Goal: Transaction & Acquisition: Book appointment/travel/reservation

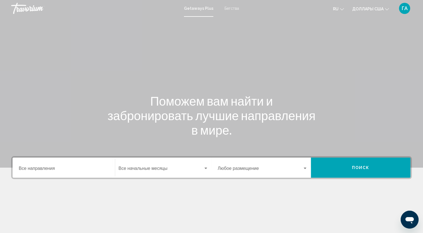
click at [79, 173] on div "Destination Все направления" at bounding box center [64, 168] width 90 height 18
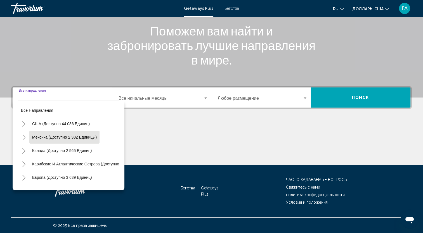
scroll to position [28, 0]
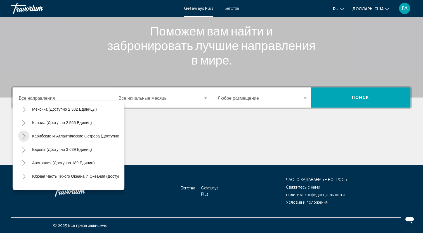
click at [23, 135] on icon "Toggle Карибские и Атлантические острова (доступно 1 647 единиц)" at bounding box center [23, 137] width 3 height 6
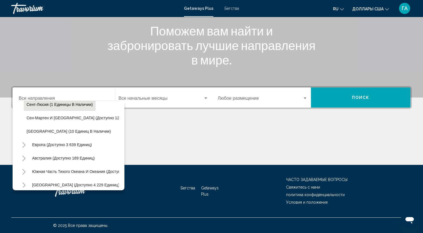
scroll to position [168, 0]
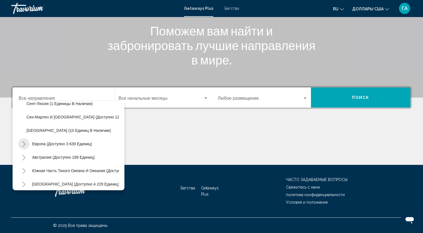
click at [23, 144] on icon "Toggle Europe (доступно 3 639 единиц)" at bounding box center [24, 144] width 4 height 6
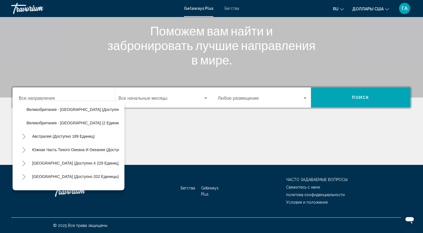
scroll to position [447, 0]
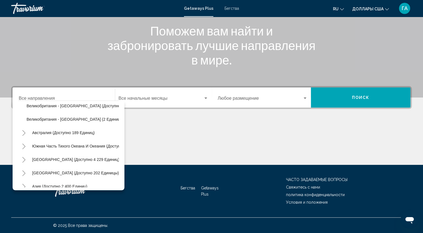
click at [23, 132] on icon "Toggle Australia (доступно 189 единиц)" at bounding box center [24, 133] width 4 height 6
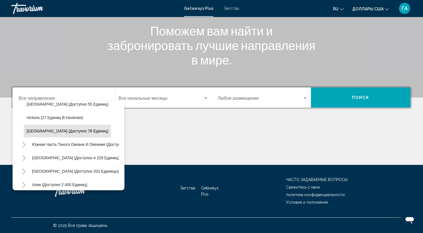
scroll to position [503, 0]
click at [24, 143] on icon "Переключить Южная часть Тихого океана и Океании (доступно 124 единицы)" at bounding box center [23, 144] width 3 height 6
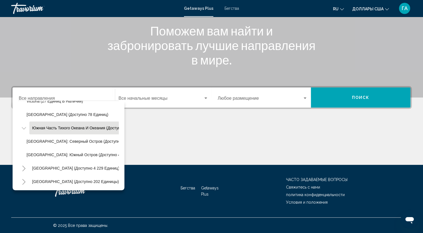
scroll to position [531, 0]
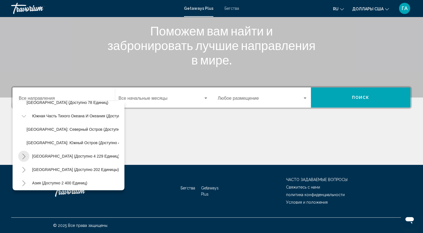
click at [24, 156] on icon "Toggle Южная Америка (доступно 4 229 единиц)" at bounding box center [23, 157] width 3 height 6
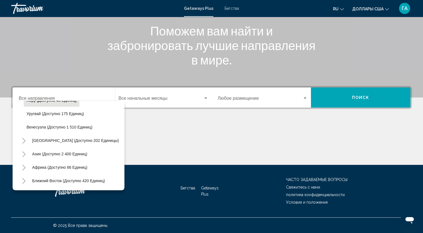
scroll to position [671, 0]
click at [23, 151] on icon "Toggle Asia (доступно 2 400 единиц)" at bounding box center [24, 154] width 4 height 6
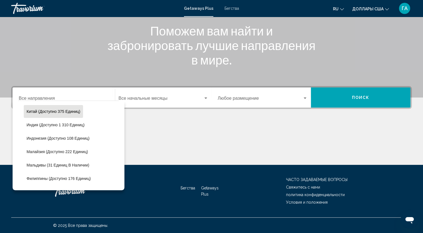
scroll to position [755, 0]
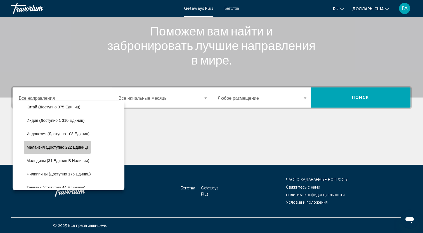
click at [57, 147] on span "Малайзия (доступно 222 единиц)" at bounding box center [57, 147] width 61 height 4
type input "**********"
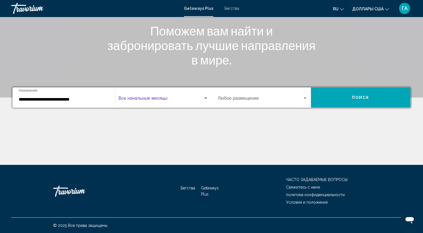
click at [206, 96] on div "Виджет поиска" at bounding box center [205, 98] width 5 height 4
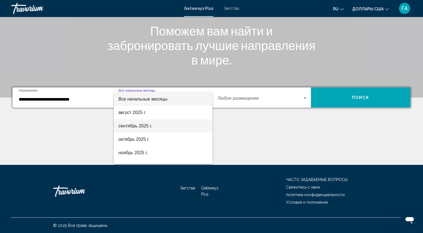
click at [175, 124] on span "сентябрь 2025 г." at bounding box center [163, 125] width 90 height 13
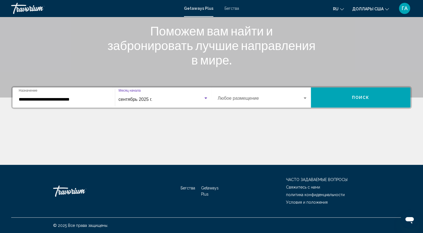
click at [305, 97] on div "Виджет поиска" at bounding box center [304, 98] width 5 height 4
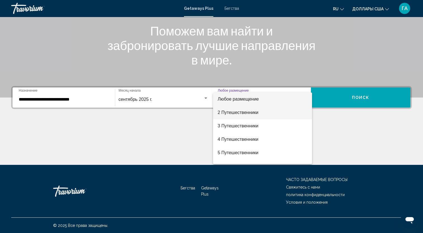
click at [280, 112] on span "2 Путешественники" at bounding box center [262, 112] width 90 height 13
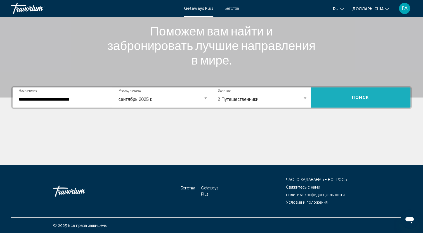
click at [348, 93] on button "Поиск" at bounding box center [360, 97] width 99 height 20
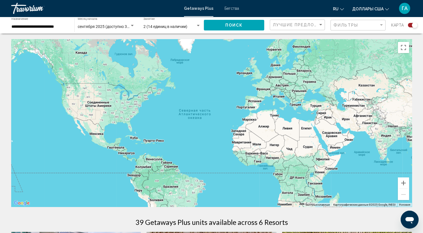
click at [48, 25] on input "**********" at bounding box center [39, 27] width 57 height 4
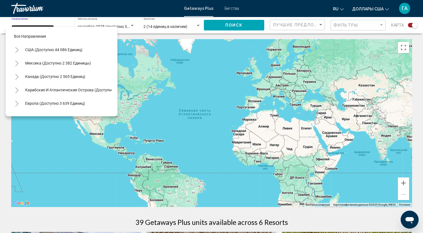
scroll to position [183, 0]
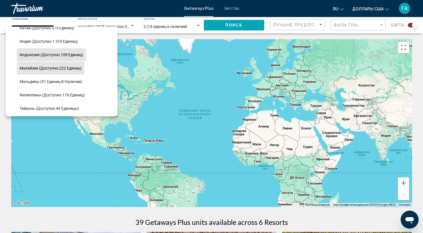
click at [50, 54] on span "Индонезия (доступно 108 единиц)" at bounding box center [51, 55] width 63 height 4
type input "**********"
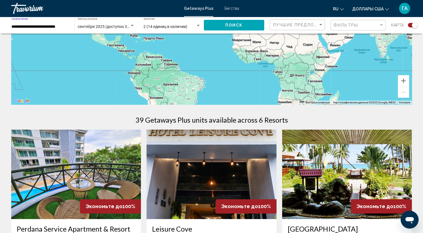
scroll to position [0, 0]
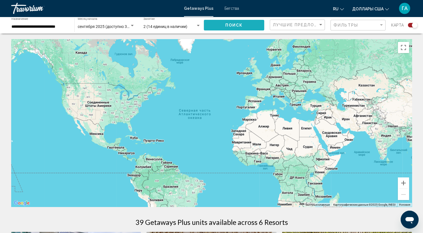
click at [220, 24] on button "Поиск" at bounding box center [234, 25] width 60 height 10
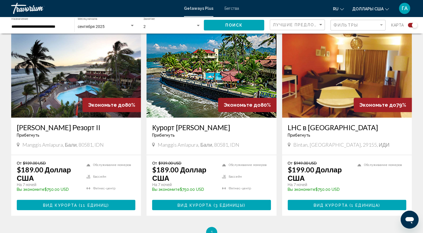
scroll to position [204, 0]
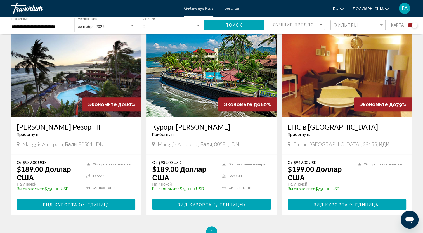
click at [61, 87] on img "Основное содержание" at bounding box center [76, 72] width 130 height 89
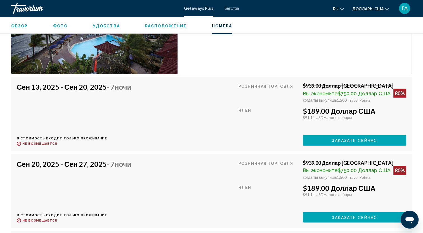
scroll to position [978, 0]
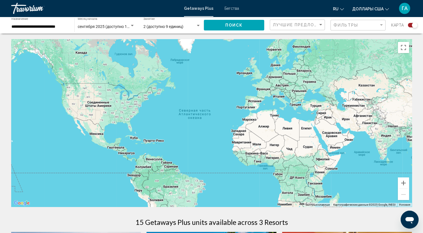
click at [33, 26] on input "**********" at bounding box center [39, 27] width 57 height 4
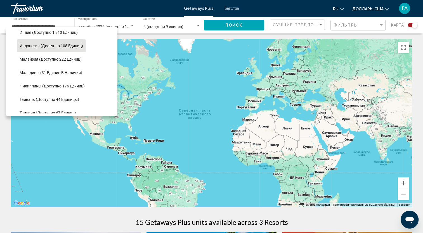
scroll to position [203, 0]
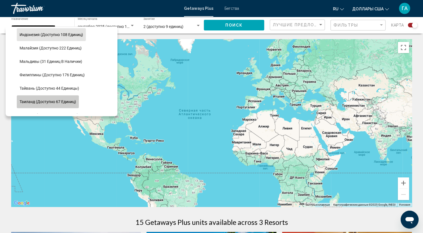
click at [54, 104] on button "Таиланд (доступно 67 единиц)" at bounding box center [48, 101] width 62 height 13
type input "**********"
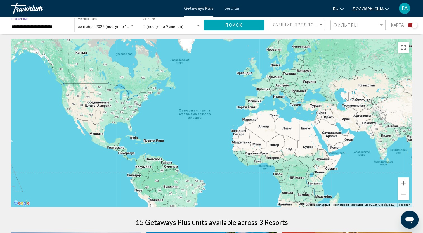
click at [244, 27] on button "Поиск" at bounding box center [234, 25] width 60 height 10
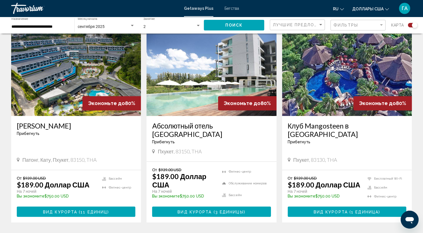
scroll to position [196, 0]
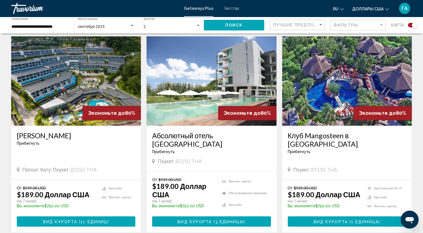
click at [334, 68] on img "Основное содержание" at bounding box center [347, 80] width 130 height 89
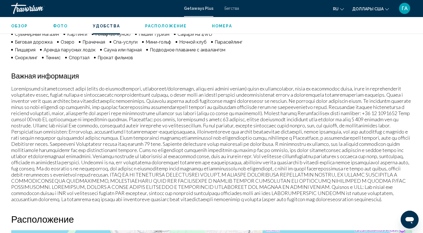
scroll to position [461, 0]
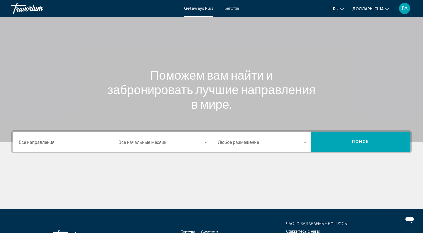
scroll to position [70, 0]
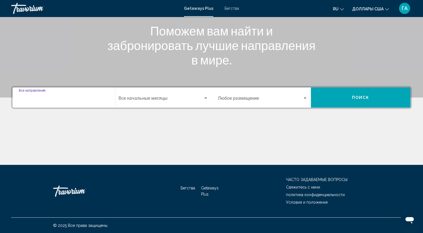
click at [53, 101] on input "Destination Все направления" at bounding box center [64, 99] width 90 height 5
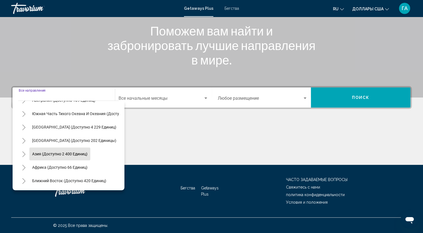
scroll to position [95, 0]
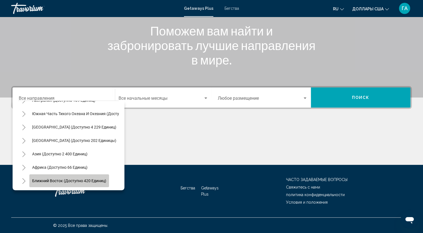
click at [77, 179] on span "Ближний Восток (доступно 420 единиц)" at bounding box center [69, 181] width 74 height 4
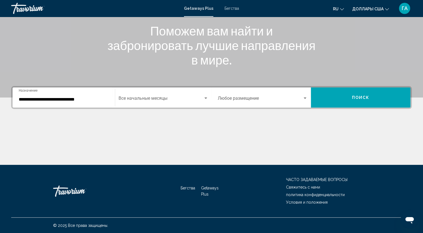
click at [58, 102] on div "**********" at bounding box center [64, 98] width 90 height 18
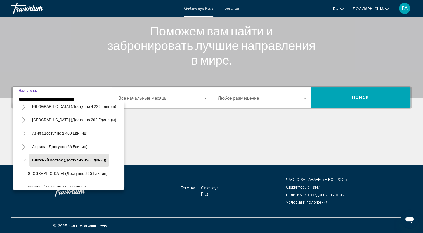
scroll to position [107, 0]
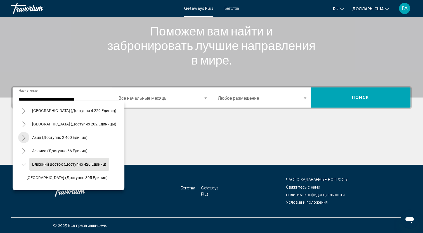
click at [24, 138] on icon "Toggle Asia (доступно 2 400 единиц)" at bounding box center [24, 138] width 4 height 6
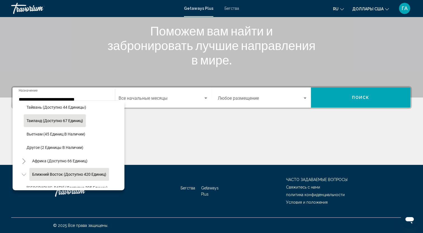
scroll to position [240, 0]
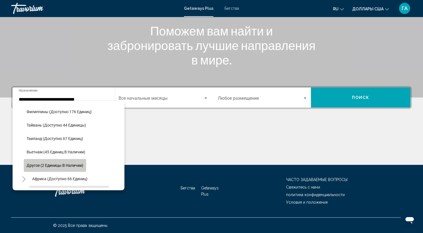
click at [75, 164] on span "Другое (2 единицы в наличии)" at bounding box center [55, 165] width 57 height 4
type input "**********"
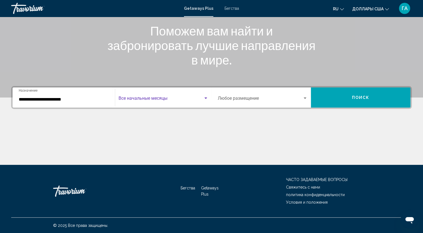
click at [159, 99] on span "Виджет поиска" at bounding box center [160, 99] width 85 height 5
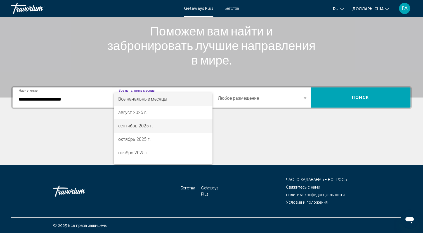
click at [139, 129] on font "сентябрь 2025 г." at bounding box center [135, 125] width 35 height 5
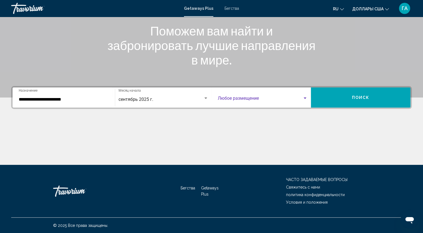
click at [252, 99] on span "Виджет поиска" at bounding box center [260, 99] width 85 height 5
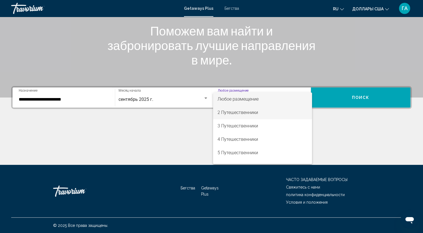
click at [247, 115] on font "2 Путешественники" at bounding box center [237, 112] width 41 height 5
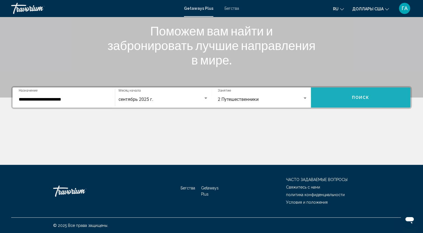
click at [384, 99] on button "Поиск" at bounding box center [360, 97] width 99 height 20
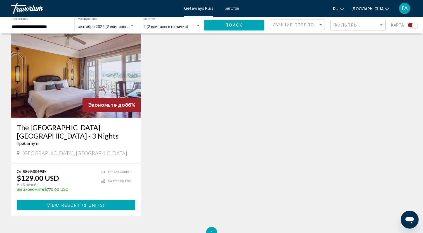
scroll to position [224, 0]
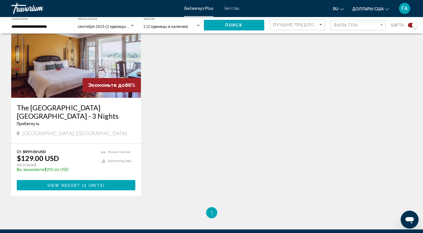
click at [63, 63] on img "Основное содержание" at bounding box center [76, 52] width 130 height 89
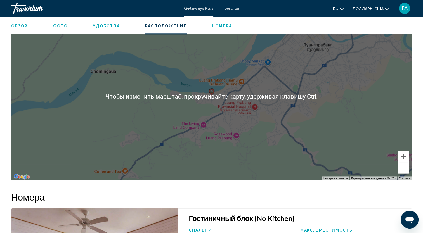
scroll to position [671, 0]
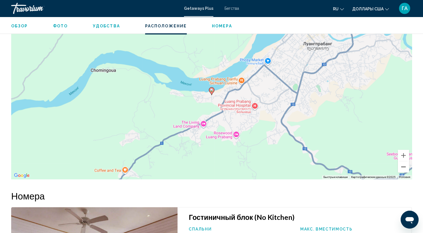
click at [402, 166] on button "Уменьшить" at bounding box center [403, 166] width 11 height 11
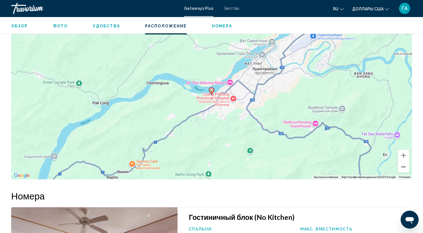
click at [402, 166] on button "Уменьшить" at bounding box center [403, 166] width 11 height 11
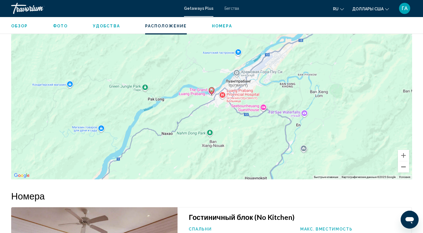
click at [402, 166] on button "Уменьшить" at bounding box center [403, 166] width 11 height 11
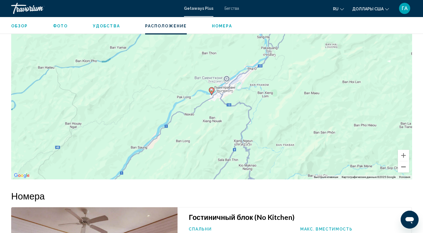
click at [402, 166] on button "Уменьшить" at bounding box center [403, 166] width 11 height 11
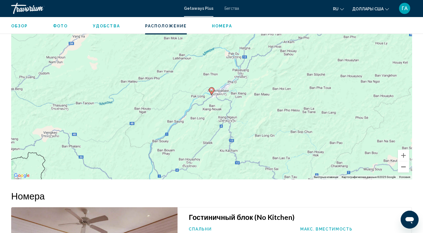
click at [402, 166] on button "Уменьшить" at bounding box center [403, 166] width 11 height 11
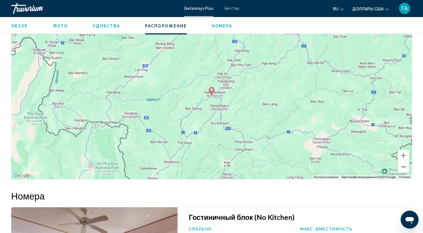
click at [402, 166] on button "Уменьшить" at bounding box center [403, 166] width 11 height 11
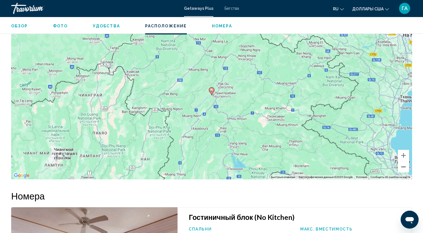
click at [402, 166] on button "Уменьшить" at bounding box center [403, 166] width 11 height 11
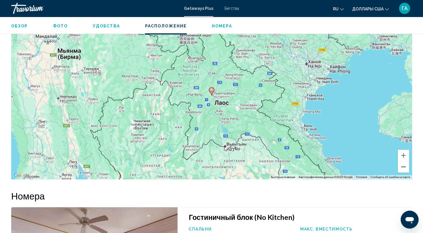
click at [402, 166] on button "Уменьшить" at bounding box center [403, 166] width 11 height 11
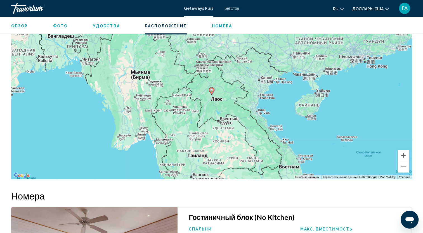
click at [402, 166] on button "Уменьшить" at bounding box center [403, 166] width 11 height 11
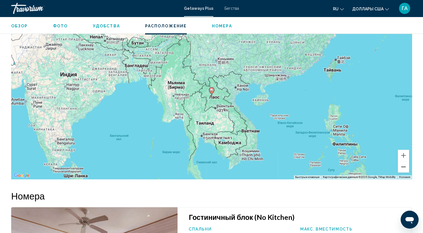
click at [402, 166] on button "Уменьшить" at bounding box center [403, 166] width 11 height 11
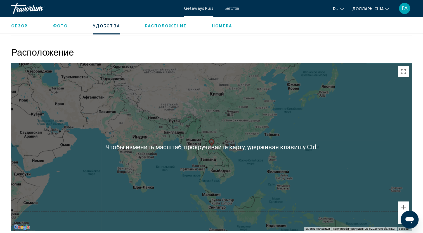
scroll to position [587, 0]
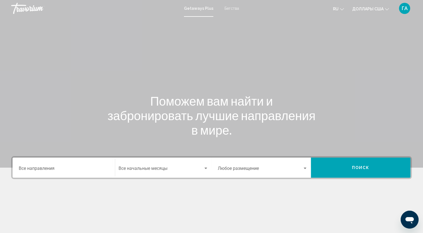
click at [69, 171] on input "Destination Все направления" at bounding box center [64, 169] width 90 height 5
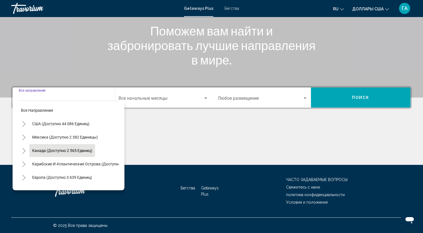
scroll to position [28, 0]
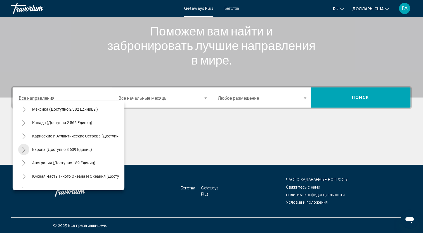
click at [24, 149] on icon "Toggle Europe (доступно 3 639 единиц)" at bounding box center [24, 150] width 4 height 6
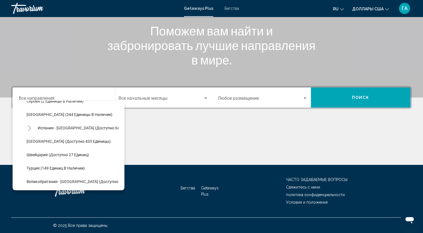
scroll to position [252, 0]
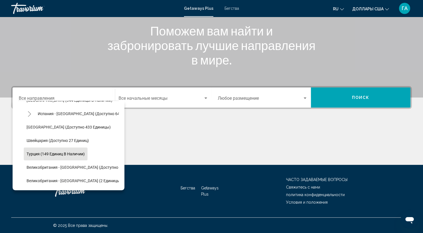
click at [51, 156] on span "Турция (149 единиц в наличии)" at bounding box center [56, 154] width 58 height 4
type input "**********"
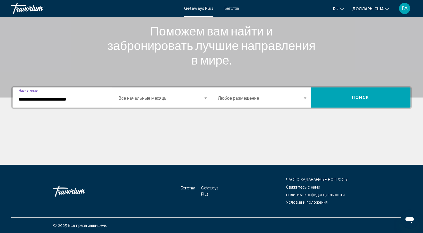
click at [135, 101] on span "Виджет поиска" at bounding box center [160, 99] width 85 height 5
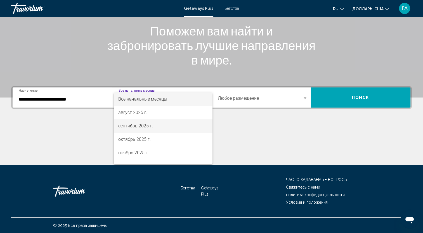
click at [136, 126] on font "сентябрь 2025 г." at bounding box center [135, 125] width 35 height 5
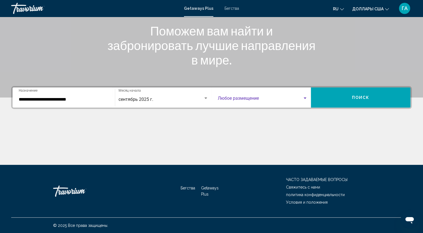
click at [304, 99] on div "Виджет поиска" at bounding box center [305, 98] width 3 height 1
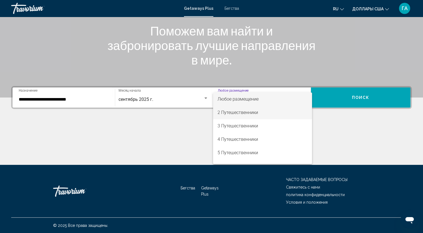
click at [255, 114] on font "2 Путешественники" at bounding box center [237, 112] width 41 height 5
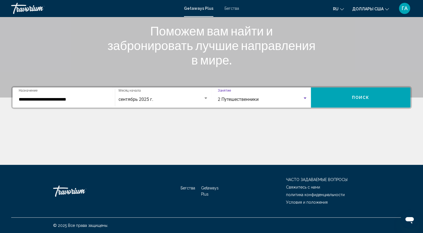
click at [344, 99] on button "Поиск" at bounding box center [360, 97] width 99 height 20
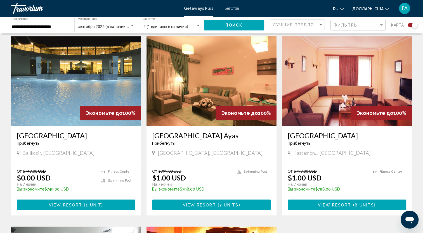
scroll to position [196, 0]
click at [213, 93] on img "Основное содержание" at bounding box center [211, 80] width 130 height 89
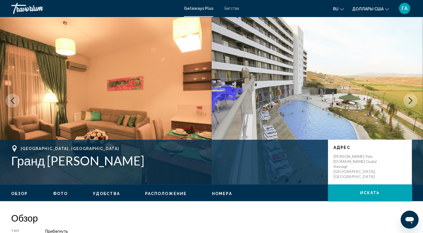
click at [412, 99] on icon "Следующее изображение" at bounding box center [410, 100] width 7 height 7
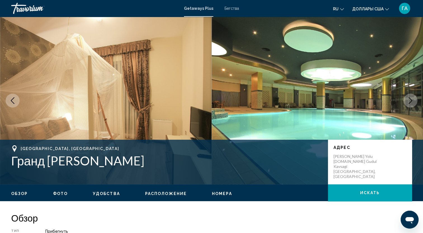
click at [412, 99] on icon "Следующее изображение" at bounding box center [410, 100] width 7 height 7
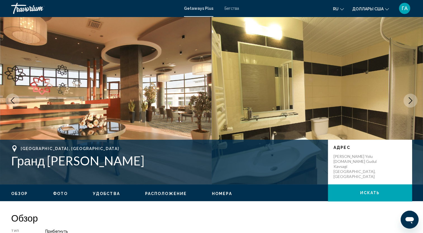
click at [412, 99] on icon "Следующее изображение" at bounding box center [410, 100] width 7 height 7
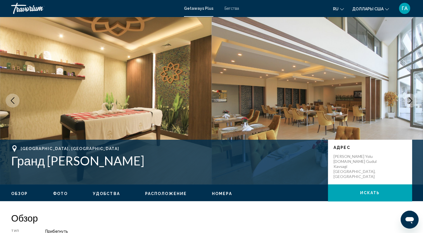
click at [412, 99] on icon "Следующее изображение" at bounding box center [410, 100] width 7 height 7
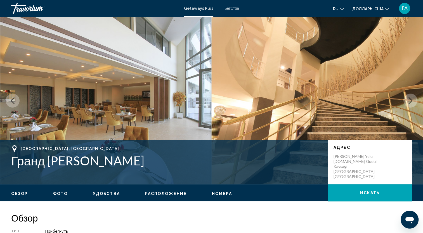
click at [412, 99] on icon "Следующее изображение" at bounding box center [410, 100] width 7 height 7
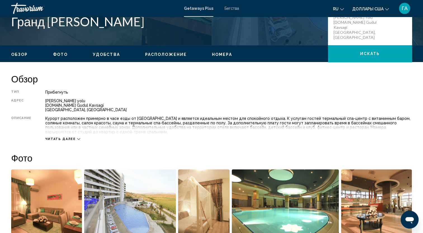
scroll to position [140, 0]
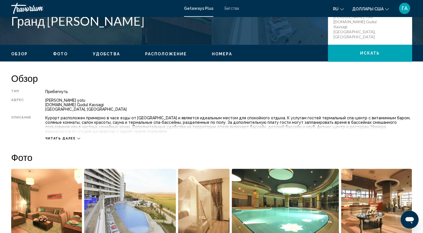
click at [77, 137] on icon "Основное содержание" at bounding box center [78, 138] width 3 height 3
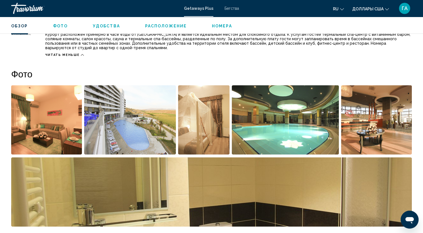
scroll to position [224, 0]
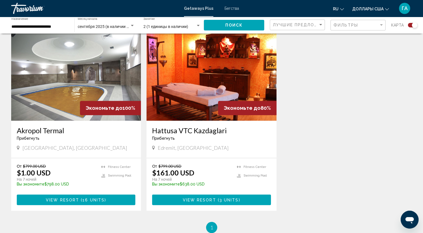
scroll to position [391, 0]
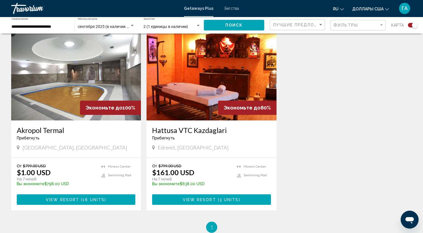
click at [220, 96] on img "Основное содержание" at bounding box center [211, 75] width 130 height 89
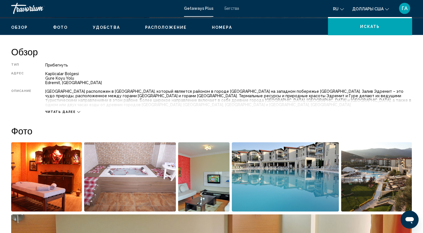
scroll to position [168, 0]
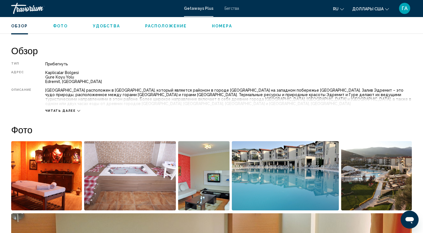
click at [77, 109] on icon "Основное содержание" at bounding box center [78, 110] width 3 height 3
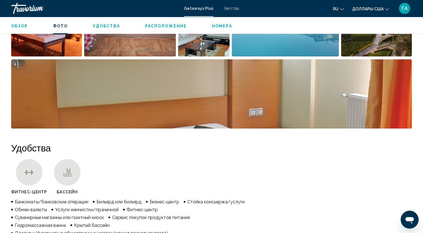
scroll to position [335, 0]
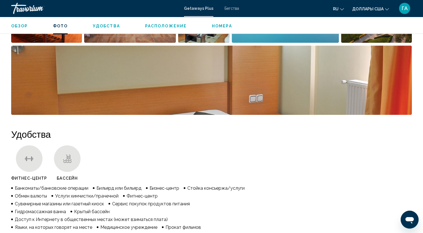
click at [138, 78] on img "Открыть полноэкранный слайдер изображений" at bounding box center [211, 80] width 400 height 69
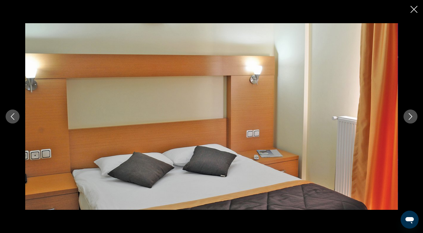
click at [410, 114] on icon "Следующее изображение" at bounding box center [410, 116] width 7 height 7
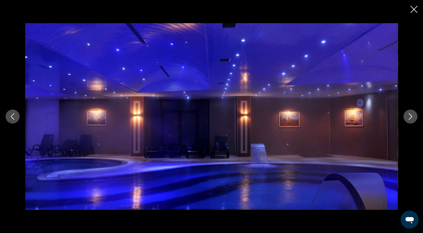
click at [410, 114] on icon "Следующее изображение" at bounding box center [410, 116] width 7 height 7
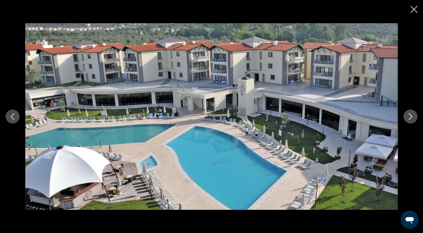
click at [410, 114] on icon "Следующее изображение" at bounding box center [410, 116] width 7 height 7
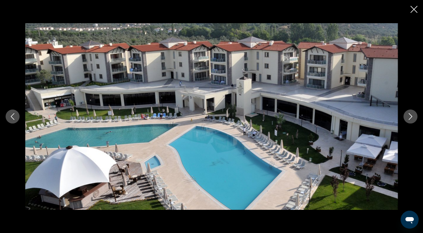
click at [410, 114] on icon "Следующее изображение" at bounding box center [410, 116] width 7 height 7
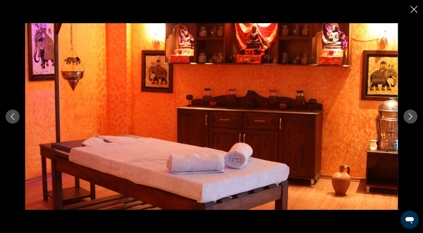
click at [410, 114] on icon "Следующее изображение" at bounding box center [410, 116] width 7 height 7
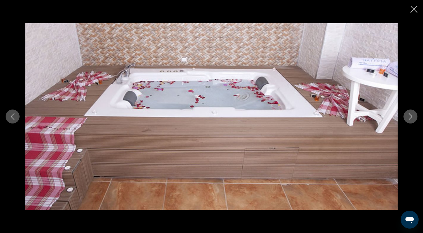
click at [410, 114] on icon "Следующее изображение" at bounding box center [410, 116] width 7 height 7
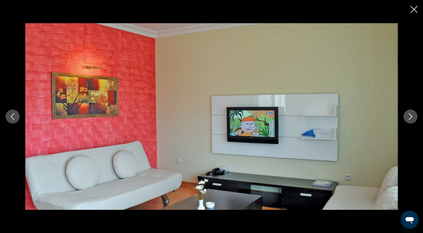
click at [410, 114] on icon "Следующее изображение" at bounding box center [410, 116] width 7 height 7
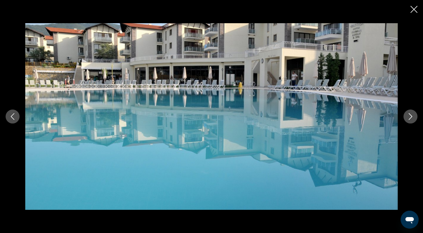
click at [410, 114] on icon "Следующее изображение" at bounding box center [410, 116] width 7 height 7
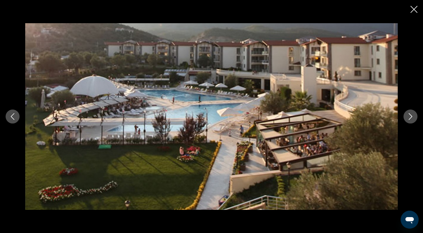
click at [410, 114] on icon "Следующее изображение" at bounding box center [410, 116] width 7 height 7
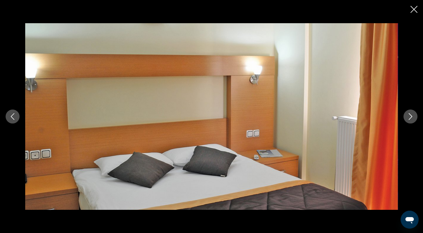
click at [410, 114] on icon "Следующее изображение" at bounding box center [410, 116] width 7 height 7
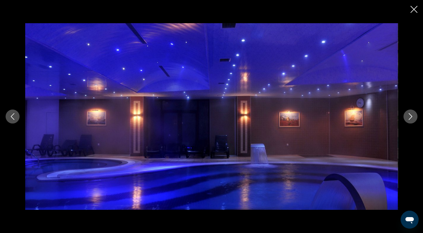
click at [410, 12] on div "Основное содержание" at bounding box center [211, 116] width 423 height 233
click at [412, 10] on icon "Закрыть слайд-шоу" at bounding box center [413, 9] width 7 height 7
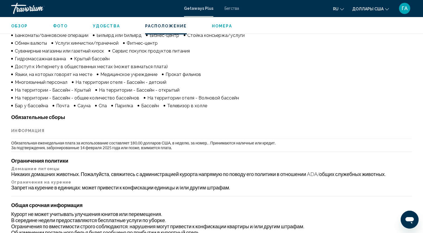
scroll to position [0, 0]
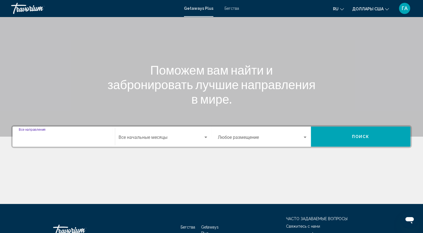
click at [38, 136] on input "Destination Все направления" at bounding box center [64, 138] width 90 height 5
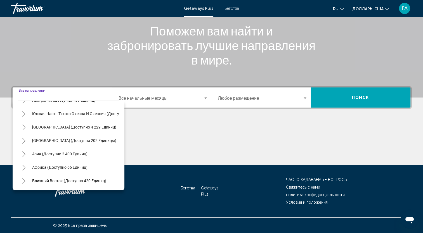
scroll to position [95, 0]
click at [24, 178] on icon "Toggle Middle East (доступно 420 единиц)" at bounding box center [24, 181] width 4 height 6
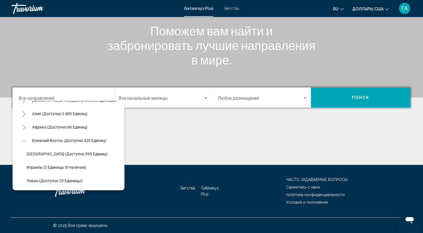
scroll to position [135, 0]
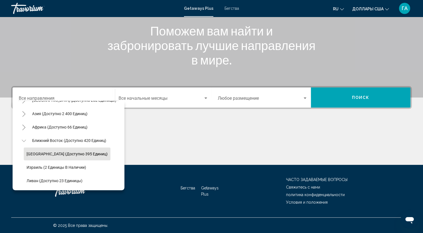
click at [66, 153] on button "[GEOGRAPHIC_DATA] (доступно 395 единиц)" at bounding box center [67, 154] width 87 height 13
type input "**********"
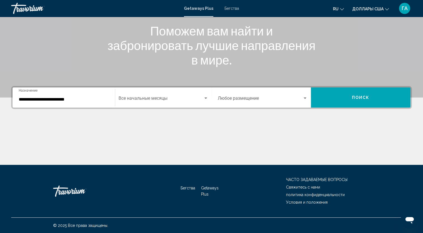
click at [176, 93] on div "Start Month Все начальные месяцы" at bounding box center [163, 98] width 90 height 18
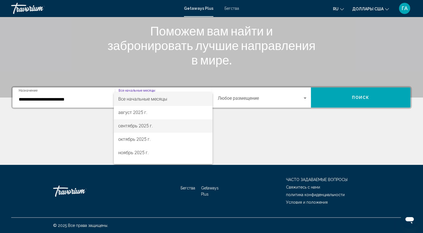
click at [169, 125] on span "сентябрь 2025 г." at bounding box center [163, 125] width 90 height 13
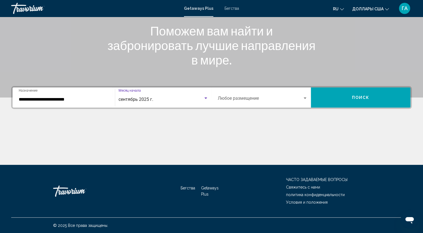
click at [255, 98] on span "Виджет поиска" at bounding box center [260, 99] width 85 height 5
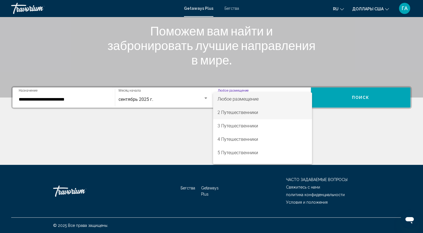
click at [252, 114] on font "2 Путешественники" at bounding box center [237, 112] width 41 height 5
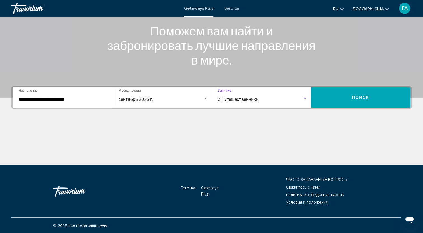
click at [378, 93] on button "Поиск" at bounding box center [360, 97] width 99 height 20
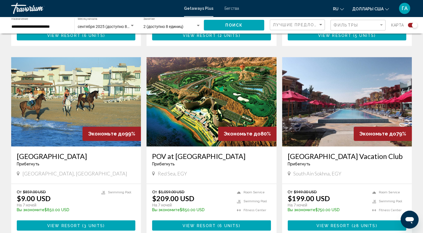
scroll to position [783, 0]
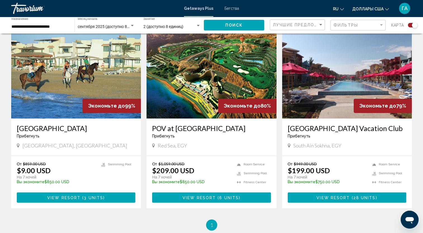
click at [192, 71] on img "Основное содержание" at bounding box center [211, 73] width 130 height 89
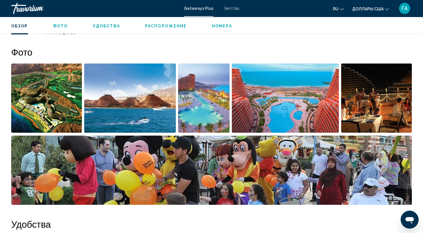
scroll to position [252, 0]
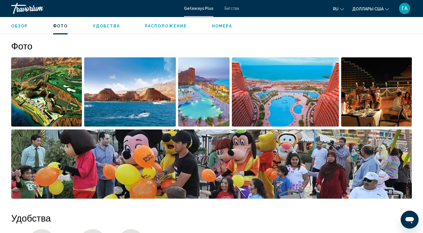
click at [60, 97] on img "Открыть полноэкранный слайдер изображений" at bounding box center [46, 91] width 71 height 69
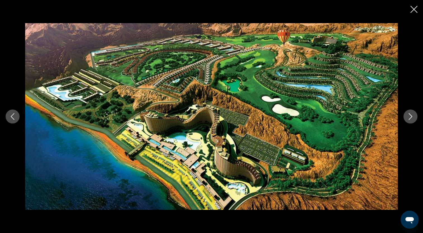
click at [408, 118] on icon "Следующее изображение" at bounding box center [410, 116] width 7 height 7
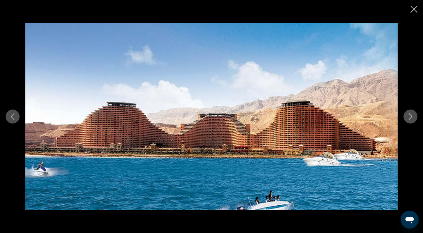
click at [10, 115] on icon "Предыдущее изображение" at bounding box center [12, 116] width 7 height 7
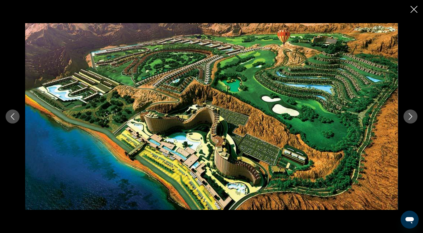
click at [413, 114] on icon "Следующее изображение" at bounding box center [410, 116] width 7 height 7
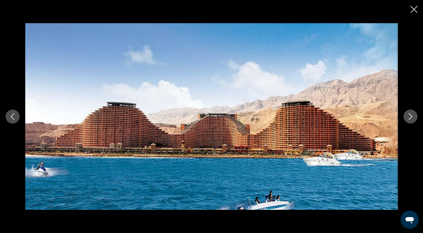
click at [413, 114] on icon "Следующее изображение" at bounding box center [410, 116] width 7 height 7
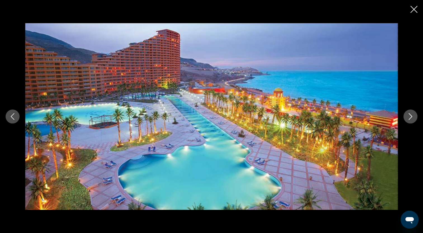
click at [413, 114] on icon "Следующее изображение" at bounding box center [410, 116] width 7 height 7
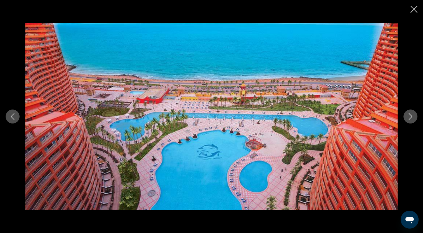
click at [413, 114] on icon "Следующее изображение" at bounding box center [410, 116] width 7 height 7
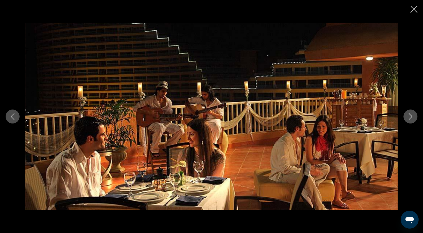
click at [413, 114] on icon "Следующее изображение" at bounding box center [410, 116] width 7 height 7
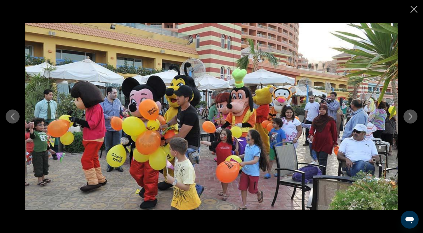
click at [413, 114] on icon "Следующее изображение" at bounding box center [410, 116] width 7 height 7
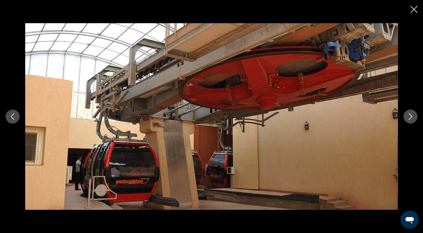
click at [413, 114] on icon "Следующее изображение" at bounding box center [410, 116] width 7 height 7
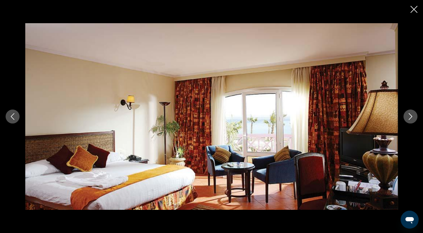
click at [413, 114] on icon "Следующее изображение" at bounding box center [410, 116] width 7 height 7
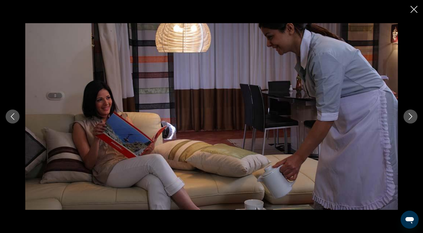
click at [413, 114] on icon "Следующее изображение" at bounding box center [410, 116] width 7 height 7
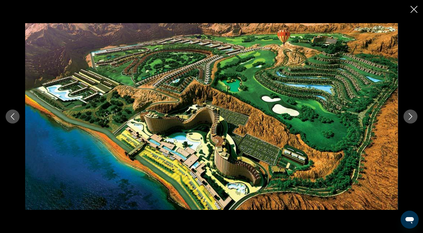
click at [411, 10] on icon "Закрыть слайд-шоу" at bounding box center [413, 9] width 7 height 7
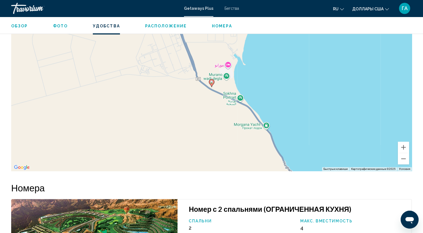
scroll to position [783, 0]
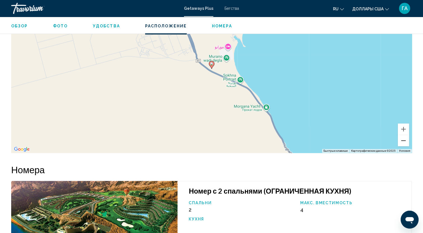
click at [402, 146] on button "Уменьшить" at bounding box center [403, 140] width 11 height 11
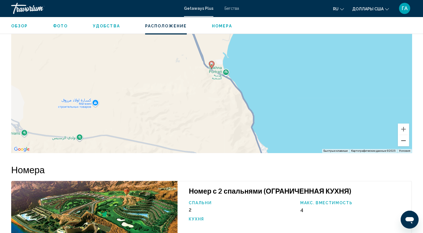
click at [402, 146] on button "Уменьшить" at bounding box center [403, 140] width 11 height 11
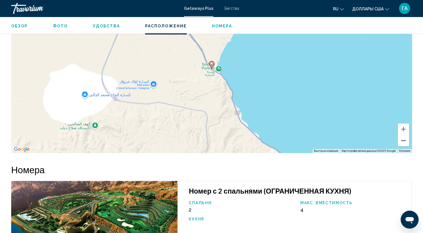
click at [402, 146] on button "Уменьшить" at bounding box center [403, 140] width 11 height 11
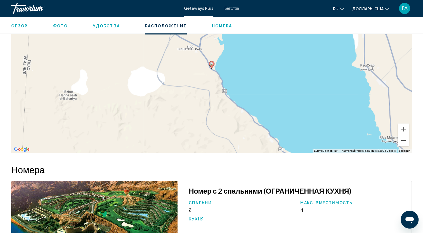
click at [402, 146] on button "Уменьшить" at bounding box center [403, 140] width 11 height 11
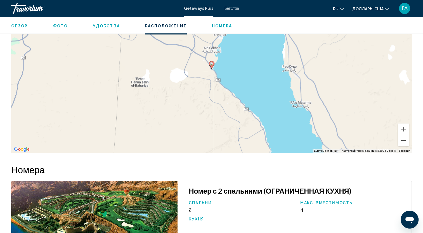
click at [402, 146] on button "Уменьшить" at bounding box center [403, 140] width 11 height 11
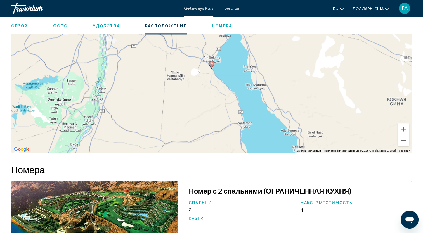
click at [402, 146] on button "Уменьшить" at bounding box center [403, 140] width 11 height 11
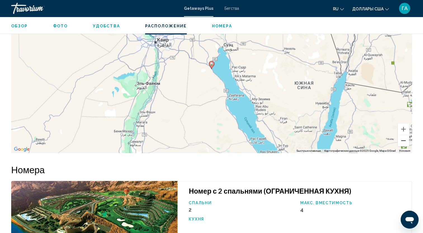
click at [402, 146] on button "Уменьшить" at bounding box center [403, 140] width 11 height 11
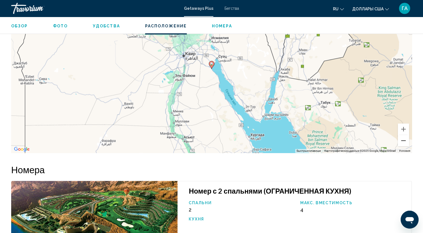
click at [402, 146] on button "Уменьшить" at bounding box center [403, 140] width 11 height 11
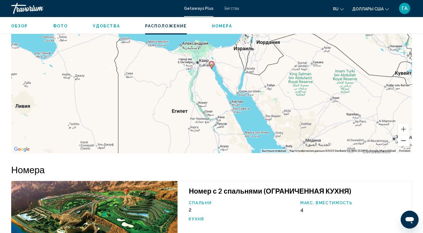
click at [402, 146] on button "Уменьшить" at bounding box center [403, 140] width 11 height 11
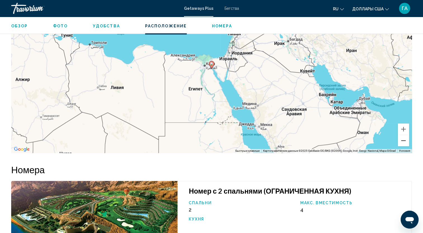
click at [402, 146] on button "Уменьшить" at bounding box center [403, 140] width 11 height 11
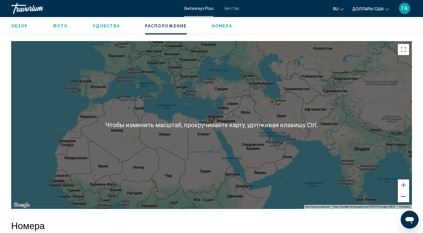
scroll to position [755, 0]
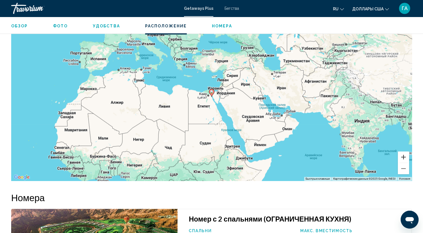
click at [402, 163] on button "Увеличить" at bounding box center [403, 156] width 11 height 11
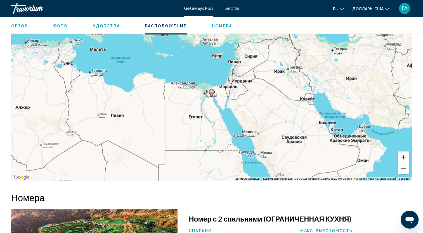
click at [402, 163] on button "Увеличить" at bounding box center [403, 156] width 11 height 11
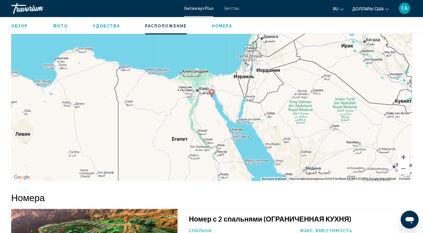
click at [402, 163] on button "Увеличить" at bounding box center [403, 156] width 11 height 11
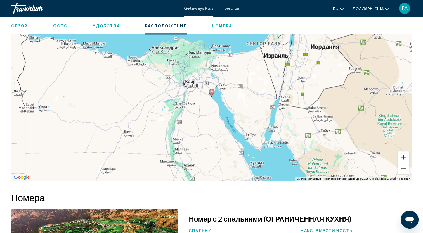
click at [402, 163] on button "Увеличить" at bounding box center [403, 156] width 11 height 11
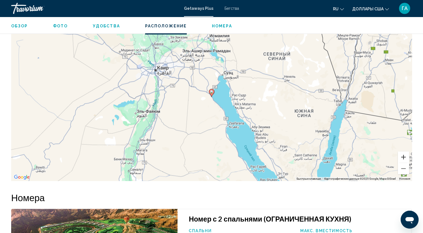
click at [402, 163] on button "Увеличить" at bounding box center [403, 156] width 11 height 11
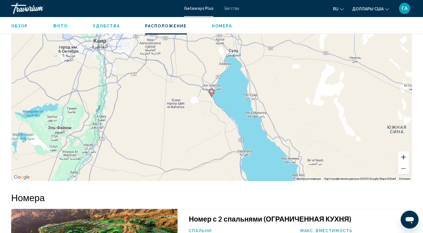
click at [402, 163] on button "Увеличить" at bounding box center [403, 156] width 11 height 11
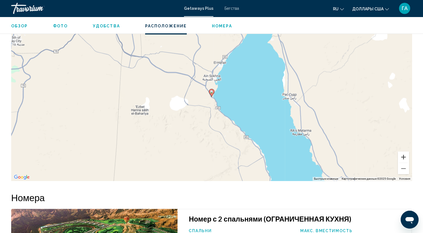
click at [402, 163] on button "Увеличить" at bounding box center [403, 156] width 11 height 11
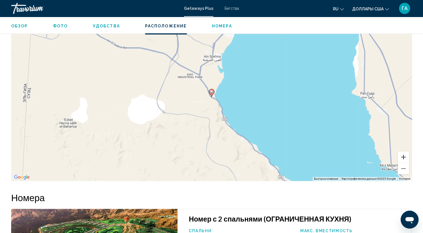
click at [402, 163] on button "Увеличить" at bounding box center [403, 156] width 11 height 11
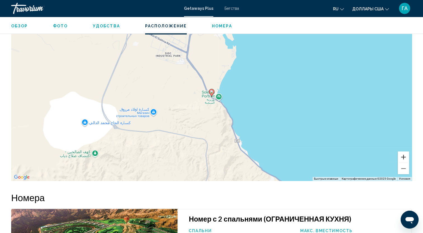
click at [402, 163] on button "Увеличить" at bounding box center [403, 156] width 11 height 11
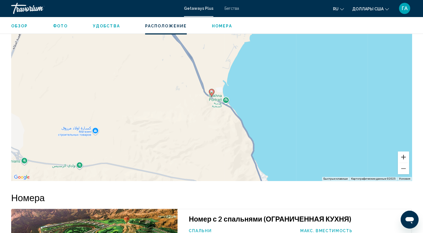
click at [402, 163] on button "Увеличить" at bounding box center [403, 156] width 11 height 11
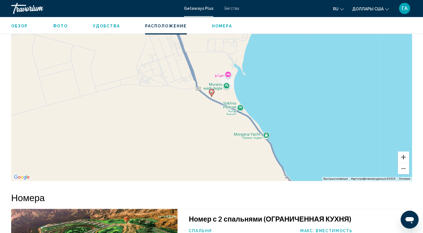
click at [402, 163] on button "Увеличить" at bounding box center [403, 156] width 11 height 11
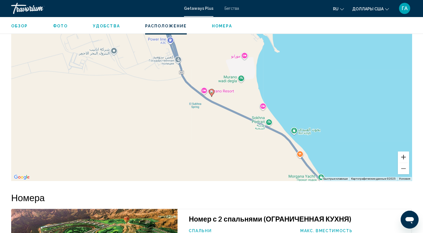
click at [402, 163] on button "Увеличить" at bounding box center [403, 156] width 11 height 11
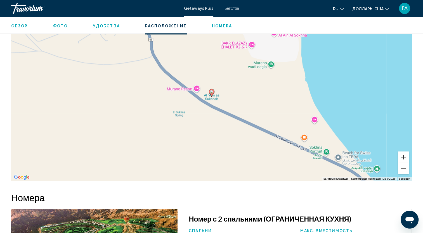
click at [402, 163] on button "Увеличить" at bounding box center [403, 156] width 11 height 11
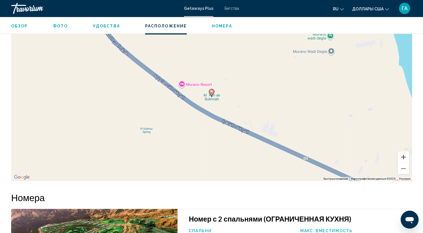
click at [402, 163] on button "Увеличить" at bounding box center [403, 156] width 11 height 11
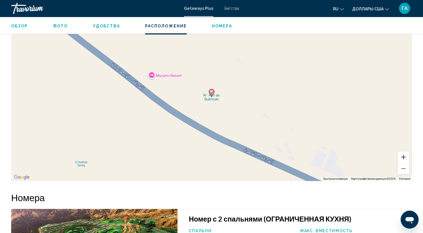
click at [402, 163] on button "Увеличить" at bounding box center [403, 156] width 11 height 11
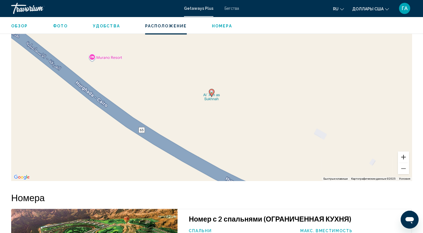
click at [402, 163] on button "Увеличить" at bounding box center [403, 156] width 11 height 11
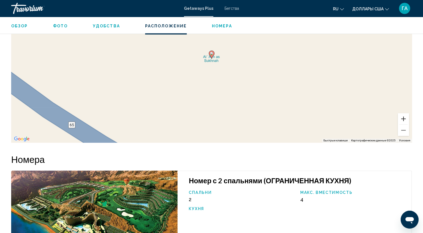
scroll to position [783, 0]
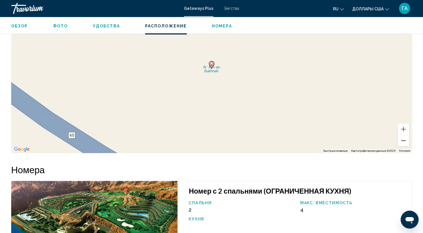
click at [405, 146] on button "Уменьшить" at bounding box center [403, 140] width 11 height 11
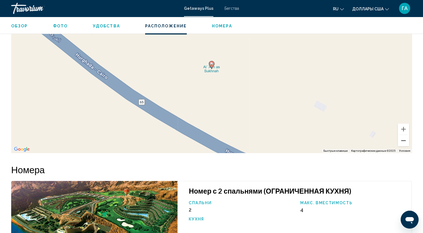
click at [405, 146] on button "Уменьшить" at bounding box center [403, 140] width 11 height 11
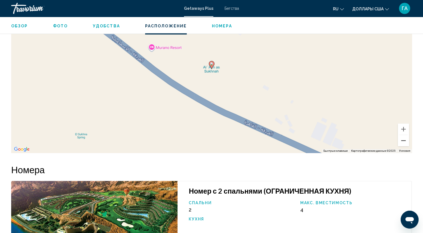
click at [405, 146] on button "Уменьшить" at bounding box center [403, 140] width 11 height 11
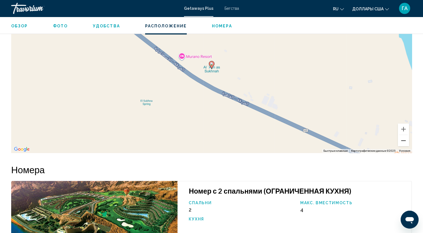
click at [405, 146] on button "Уменьшить" at bounding box center [403, 140] width 11 height 11
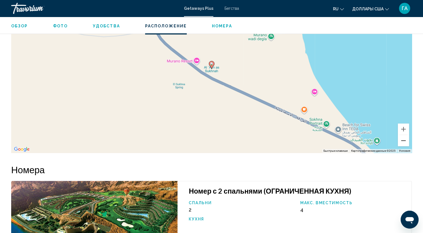
click at [405, 146] on button "Уменьшить" at bounding box center [403, 140] width 11 height 11
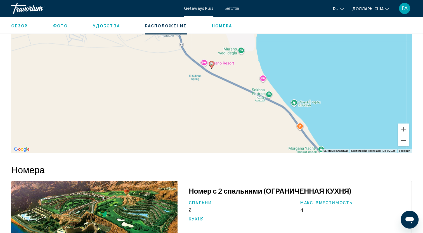
click at [405, 146] on button "Уменьшить" at bounding box center [403, 140] width 11 height 11
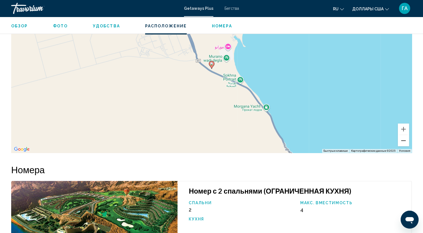
click at [405, 146] on button "Уменьшить" at bounding box center [403, 140] width 11 height 11
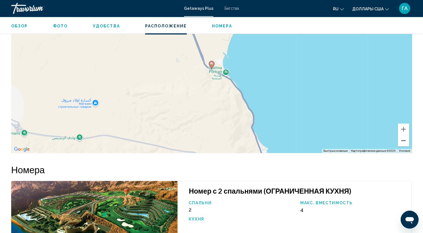
click at [405, 146] on button "Уменьшить" at bounding box center [403, 140] width 11 height 11
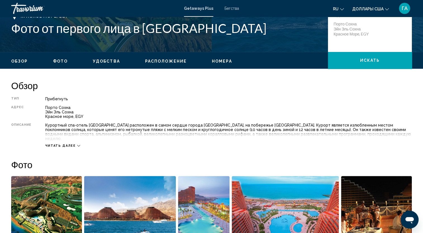
scroll to position [84, 0]
